Goal: Task Accomplishment & Management: Manage account settings

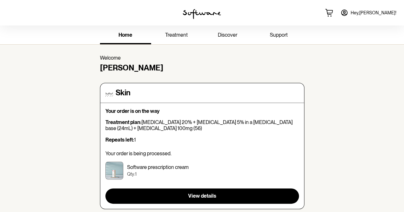
click at [173, 34] on span "treatment" at bounding box center [176, 35] width 23 height 6
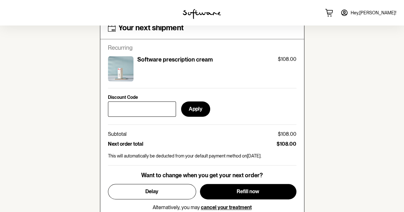
scroll to position [263, 0]
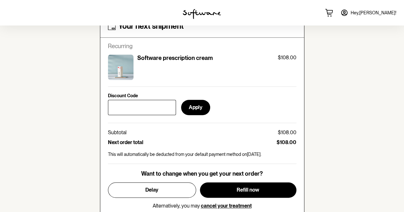
click at [376, 13] on span "Hey, [PERSON_NAME] !" at bounding box center [374, 12] width 46 height 5
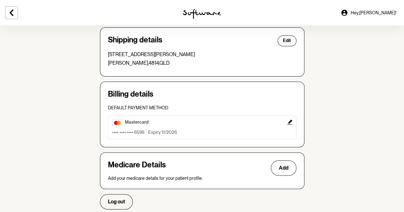
scroll to position [185, 0]
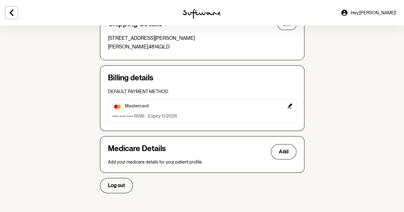
click at [288, 105] on icon "Edit" at bounding box center [289, 106] width 5 height 5
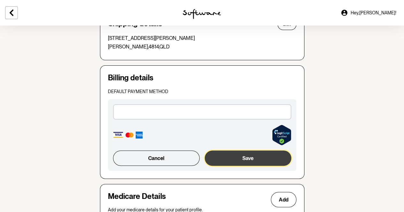
click at [252, 161] on button "Save" at bounding box center [248, 158] width 86 height 15
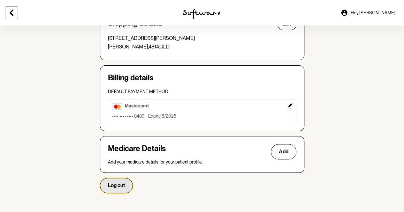
click at [114, 183] on span "Log out" at bounding box center [116, 186] width 17 height 6
